Goal: Find specific page/section: Find specific page/section

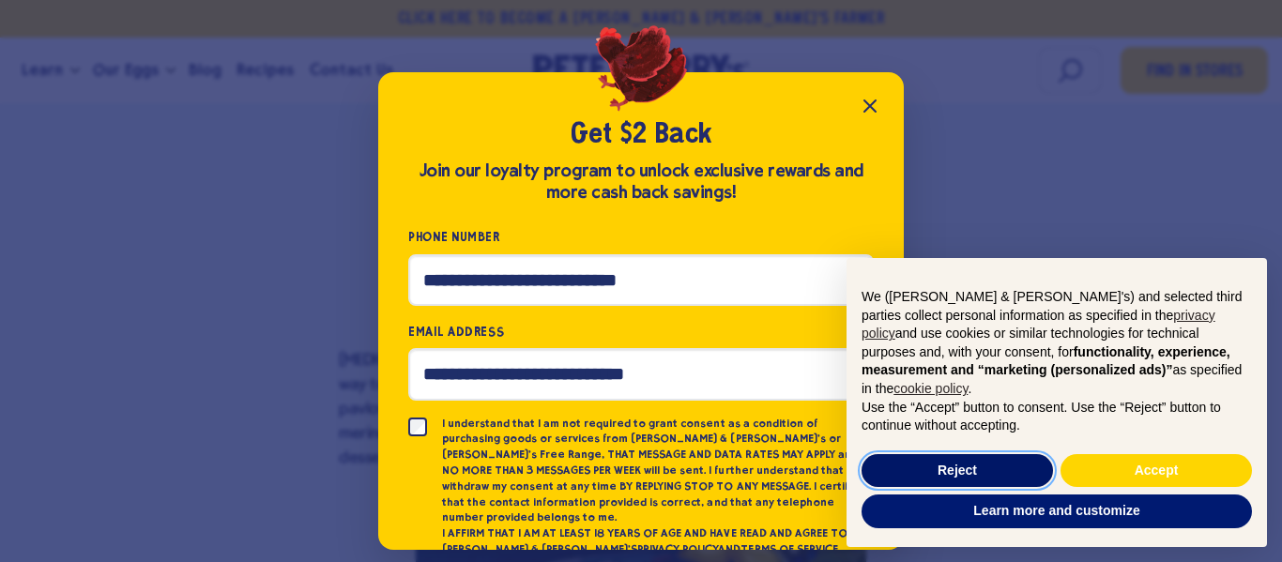
click at [924, 467] on button "Reject" at bounding box center [957, 471] width 191 height 34
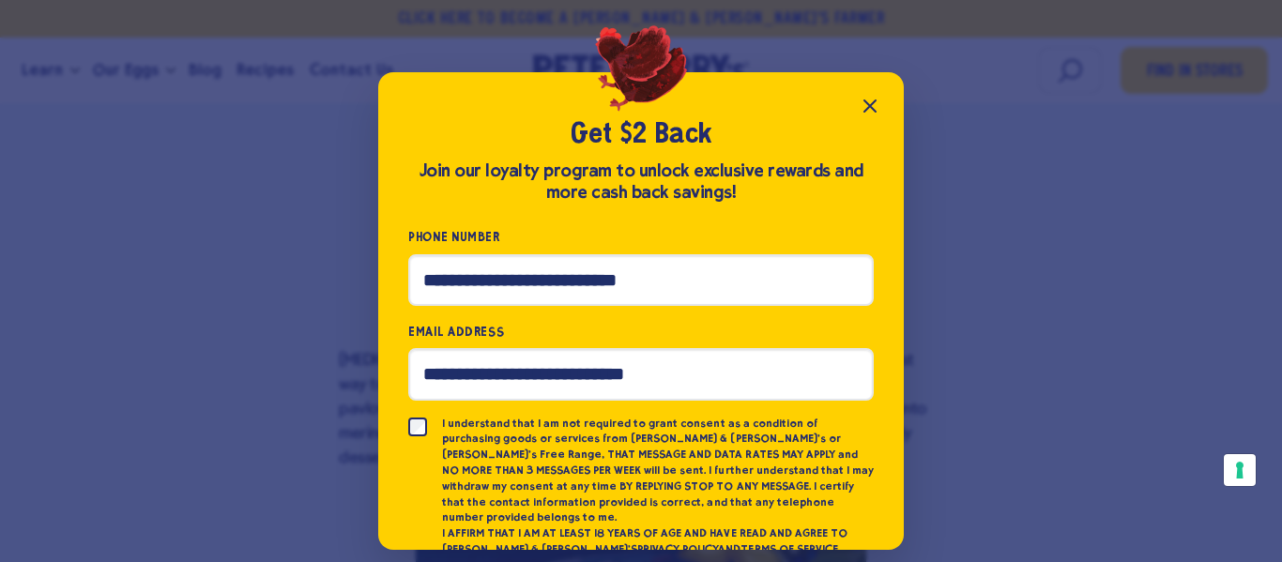
click at [866, 99] on icon "Close popup" at bounding box center [870, 106] width 23 height 23
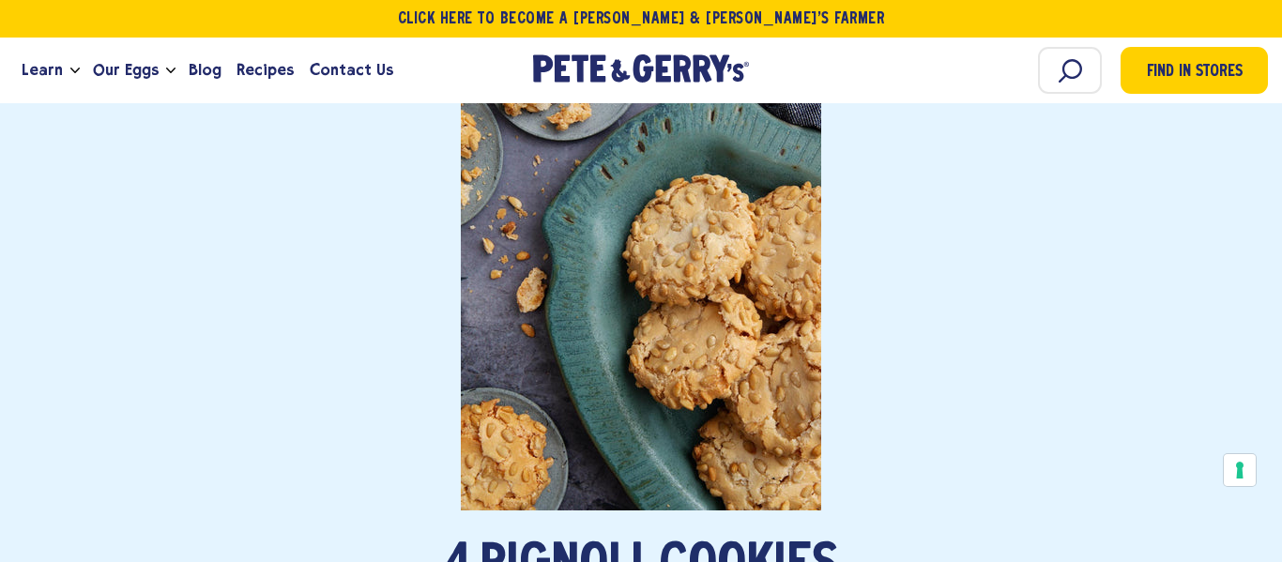
scroll to position [3677, 0]
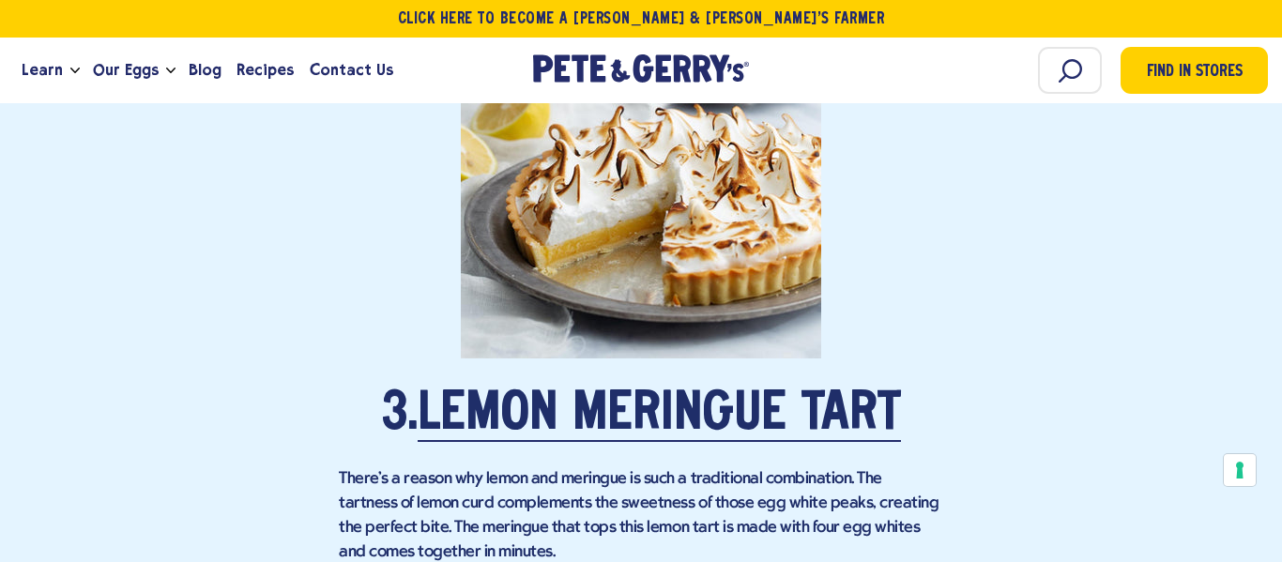
scroll to position [3133, 0]
